Goal: Information Seeking & Learning: Learn about a topic

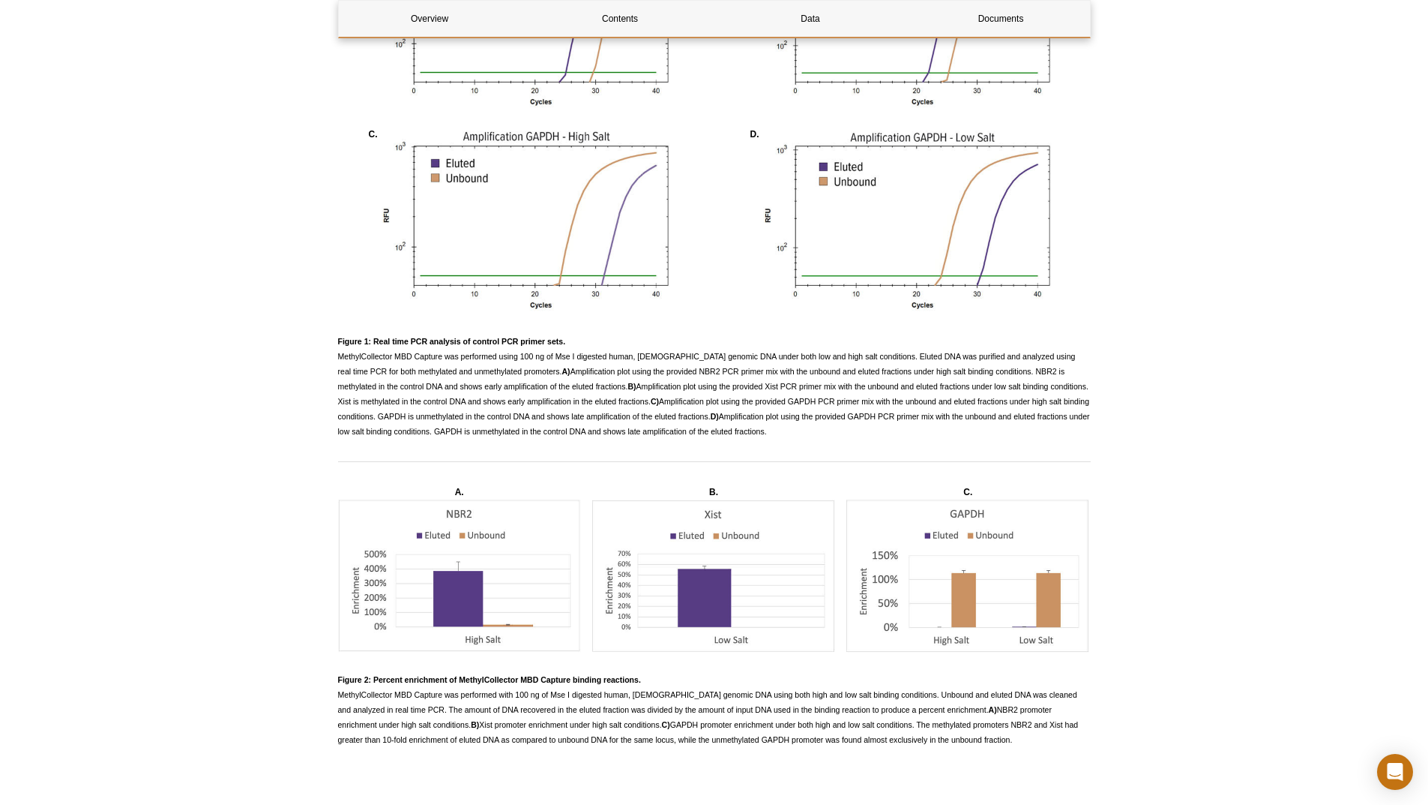
drag, startPoint x: 332, startPoint y: 331, endPoint x: 742, endPoint y: 425, distance: 420.2
drag, startPoint x: 361, startPoint y: 685, endPoint x: 952, endPoint y: 740, distance: 593.4
click at [952, 740] on p "Figure 2: Percent enrichment of MethylCollector MBD Capture binding reactions. …" at bounding box center [714, 709] width 753 height 75
click at [953, 740] on p "Figure 2: Percent enrichment of MethylCollector MBD Capture binding reactions. …" at bounding box center [714, 709] width 753 height 75
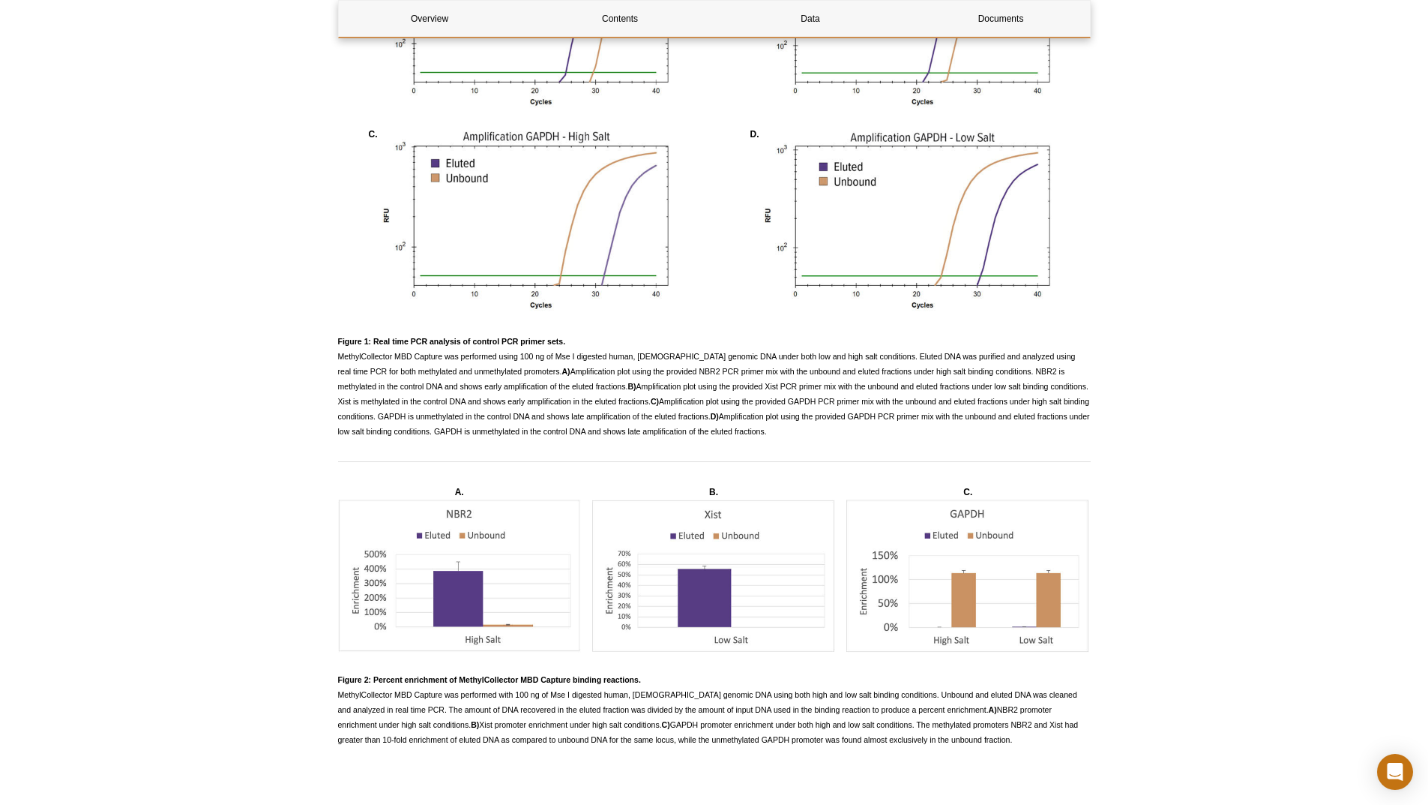
click at [920, 720] on span "Figure 2: Percent enrichment of MethylCollector MBD Capture binding reactions. …" at bounding box center [708, 709] width 741 height 69
drag, startPoint x: 950, startPoint y: 729, endPoint x: 325, endPoint y: 678, distance: 626.7
click at [325, 678] on div "Active Motif Logo Enabling Epigenetics Research 0 Search Skip to content Active…" at bounding box center [714, 19] width 1428 height 2627
drag, startPoint x: 758, startPoint y: 427, endPoint x: 302, endPoint y: 322, distance: 467.7
click at [302, 322] on div "Active Motif Logo Enabling Epigenetics Research 0 Search Skip to content Active…" at bounding box center [714, 19] width 1428 height 2627
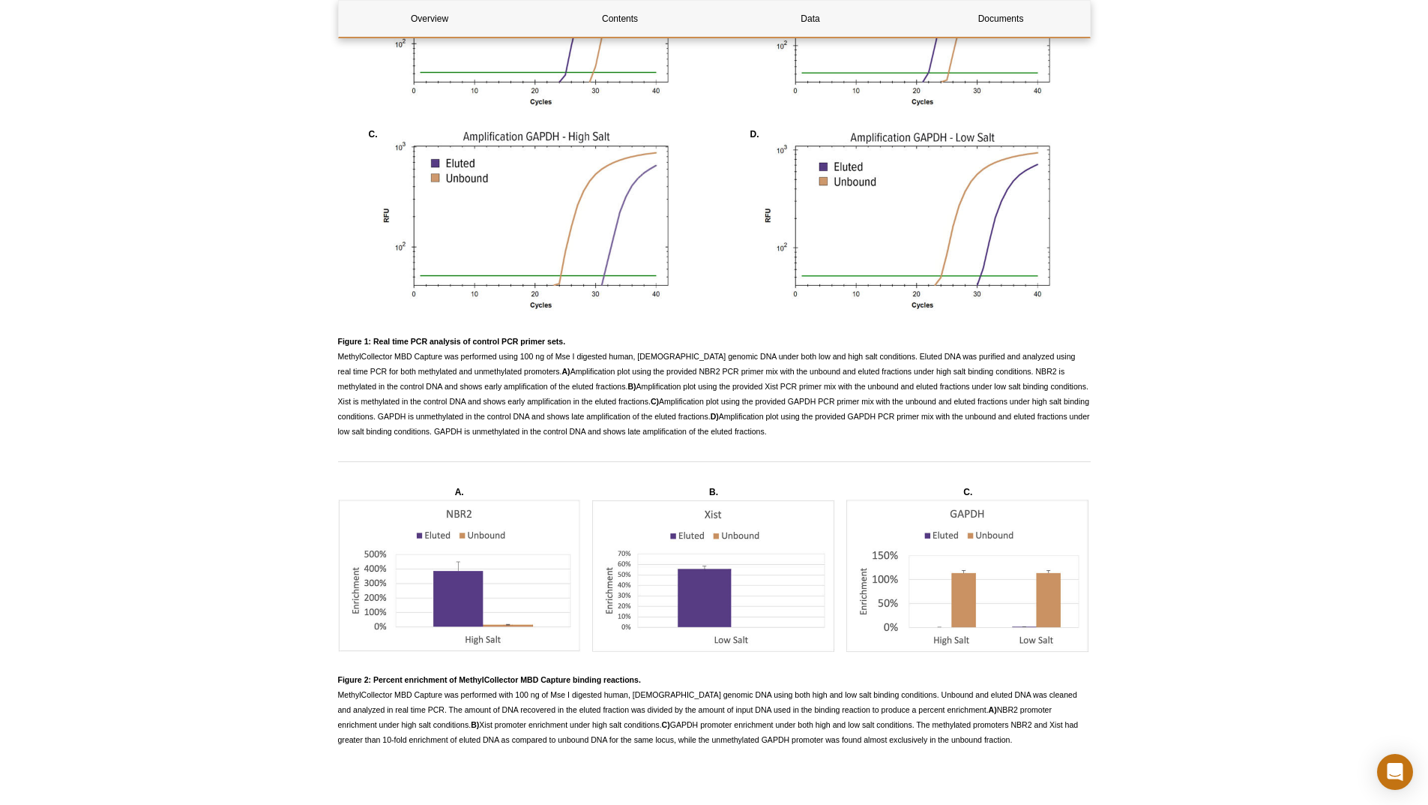
scroll to position [1767, 0]
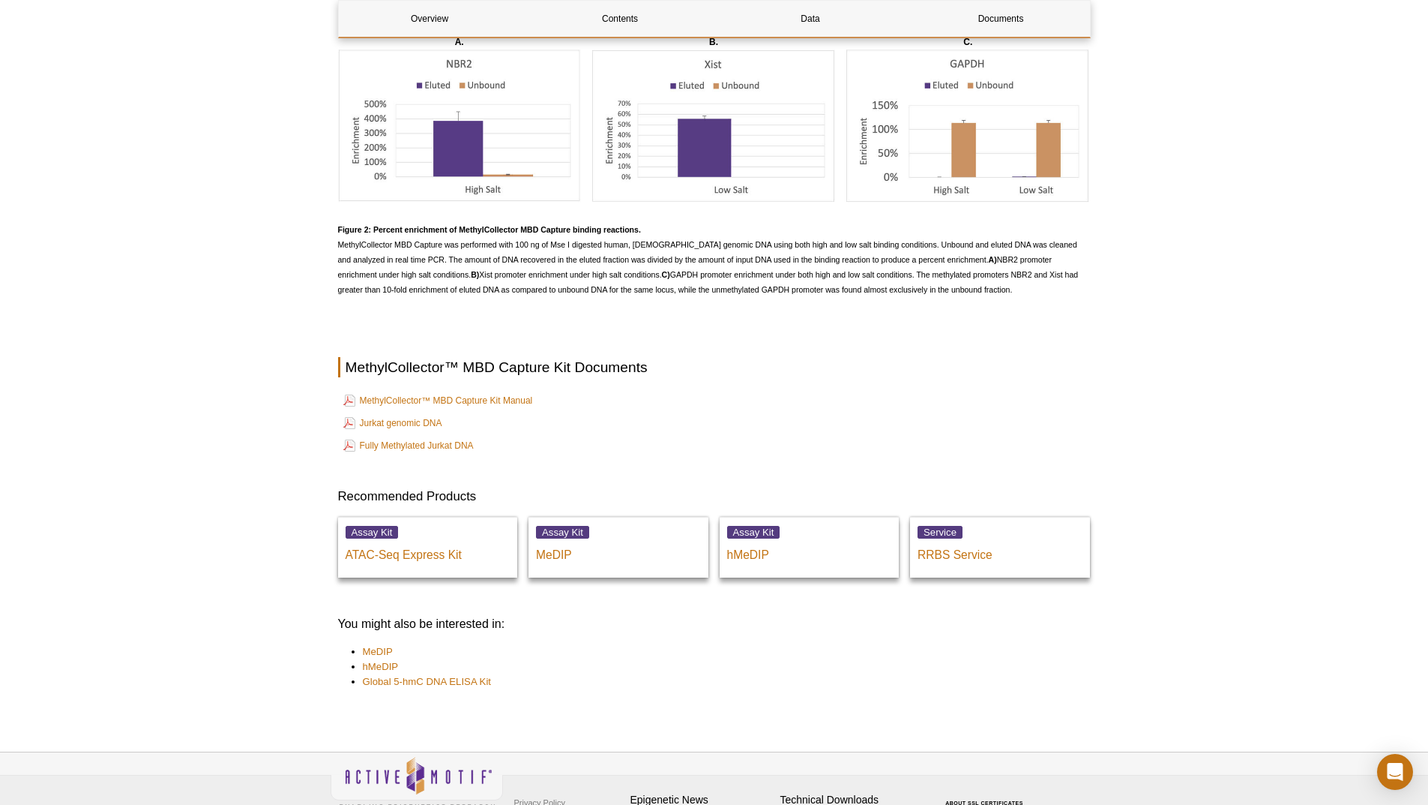
click at [580, 357] on h2 "MethylCollector™ MBD Capture Kit Documents" at bounding box center [714, 367] width 753 height 20
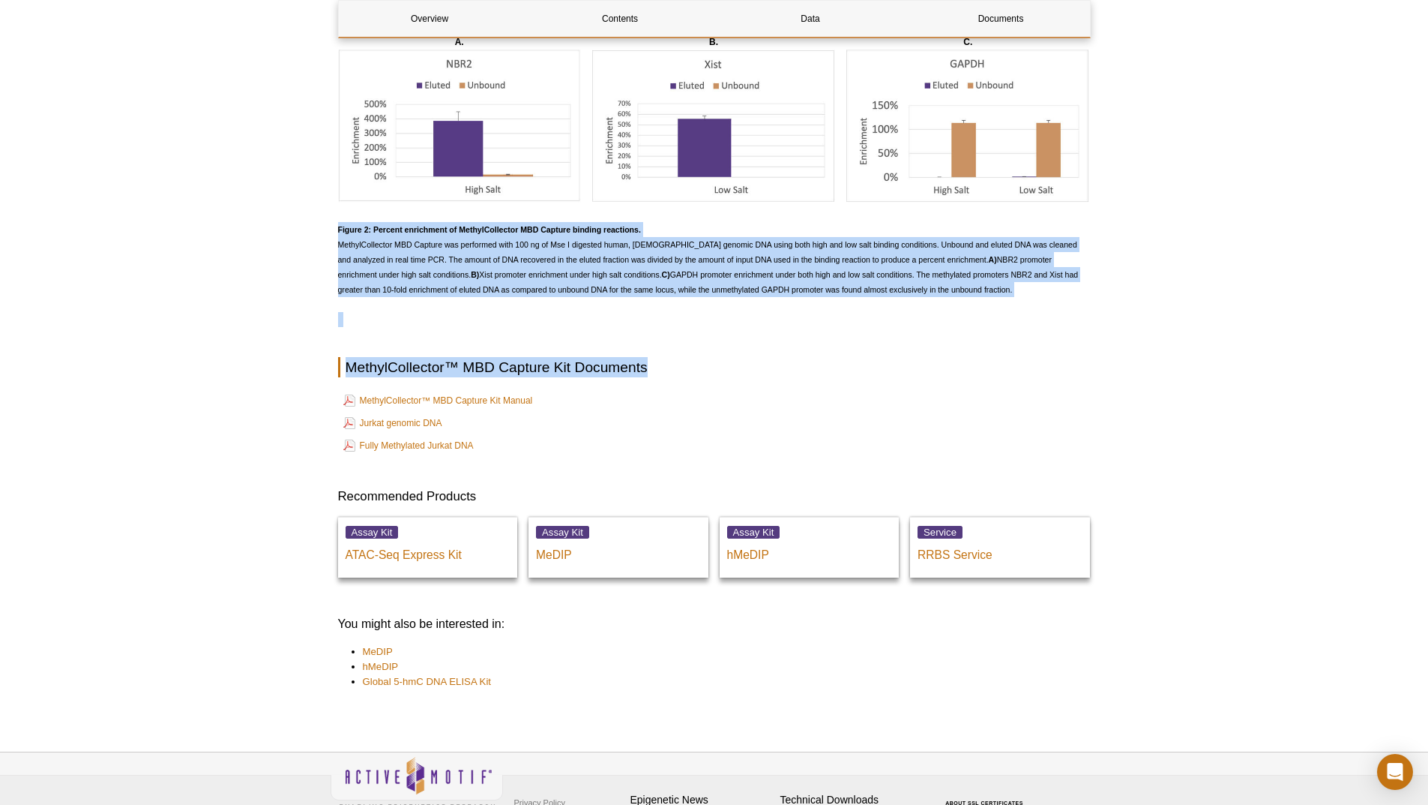
drag, startPoint x: 719, startPoint y: 372, endPoint x: 325, endPoint y: 227, distance: 420.1
click at [428, 292] on p "Figure 2: Percent enrichment of MethylCollector MBD Capture binding reactions. …" at bounding box center [714, 259] width 753 height 75
